Goal: Transaction & Acquisition: Subscribe to service/newsletter

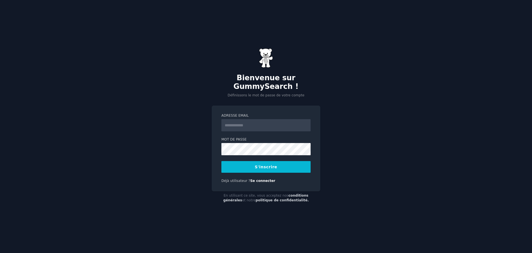
click at [267, 123] on input "Adresse email" at bounding box center [266, 125] width 89 height 12
click at [266, 124] on input "Adresse email" at bounding box center [266, 125] width 89 height 12
paste input "**********"
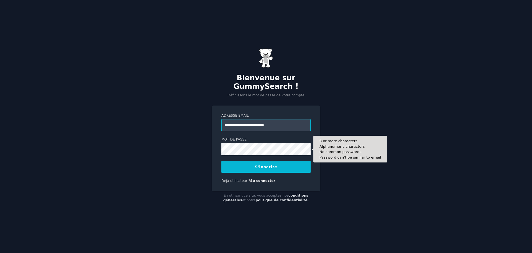
type input "**********"
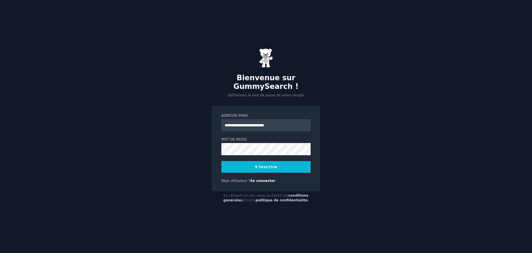
click at [279, 168] on button "S'inscrire" at bounding box center [266, 167] width 89 height 12
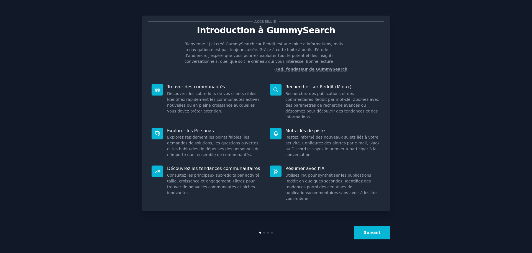
click at [379, 234] on font "Suivant" at bounding box center [372, 232] width 17 height 4
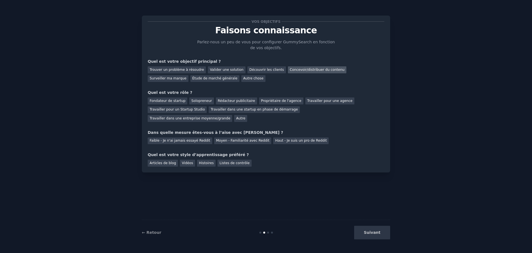
click at [318, 69] on font "Concevoir/distribuer du contenu" at bounding box center [317, 70] width 55 height 4
click at [199, 100] on font "Solopreneur" at bounding box center [201, 101] width 21 height 4
click at [186, 138] on font "Faible - Je n'ai jamais essayé Reddit" at bounding box center [180, 140] width 61 height 4
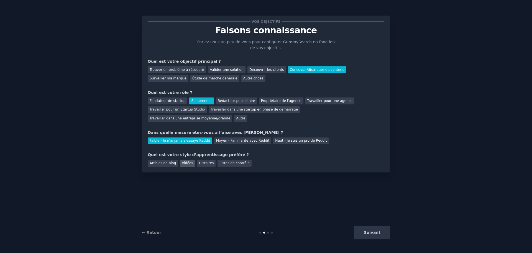
click at [182, 161] on font "Vidéos" at bounding box center [187, 163] width 11 height 4
click at [372, 231] on font "Suivant" at bounding box center [372, 232] width 17 height 4
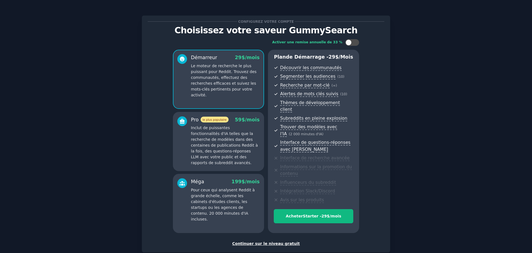
click at [264, 241] on font "Continuer sur le niveau gratuit" at bounding box center [266, 243] width 68 height 4
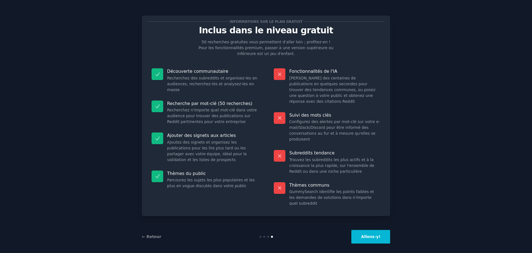
click at [382, 234] on button "Allons-y!" at bounding box center [371, 237] width 39 height 14
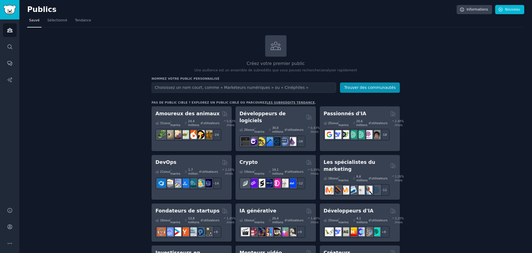
click at [227, 84] on input "text" at bounding box center [244, 87] width 185 height 10
type input "développement personnel"
click at [358, 85] on button "Trouver des communautés" at bounding box center [370, 87] width 60 height 10
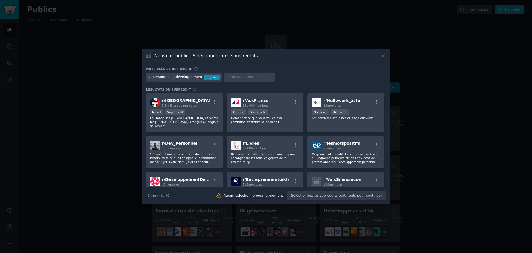
click at [382, 54] on icon at bounding box center [384, 56] width 6 height 6
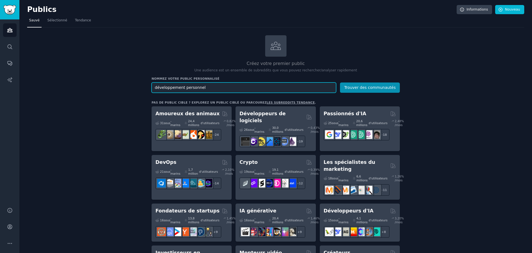
drag, startPoint x: 209, startPoint y: 88, endPoint x: 134, endPoint y: 90, distance: 74.4
